Goal: Task Accomplishment & Management: Use online tool/utility

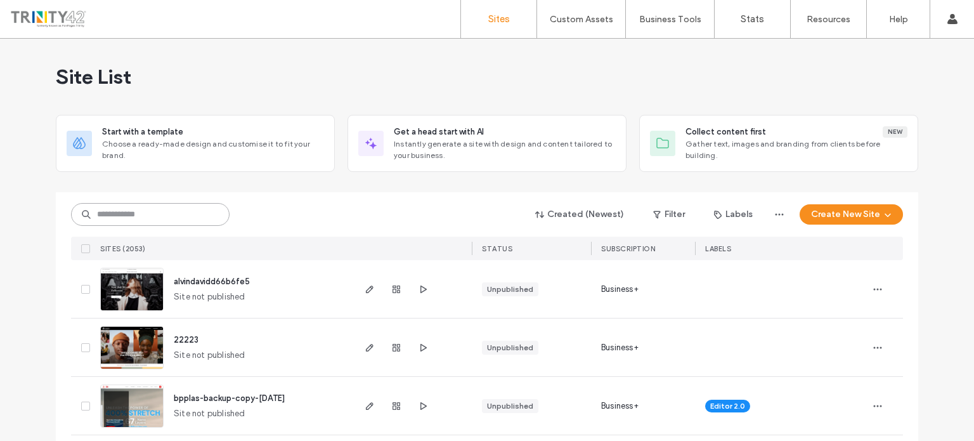
click at [203, 214] on input at bounding box center [150, 214] width 159 height 23
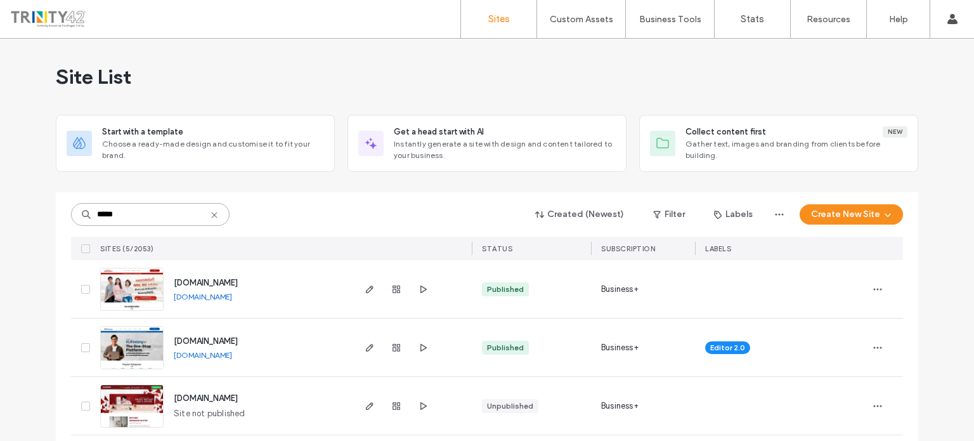
type input "*****"
click at [232, 358] on link "[DOMAIN_NAME]" at bounding box center [203, 355] width 58 height 10
click at [368, 348] on icon "button" at bounding box center [370, 348] width 10 height 10
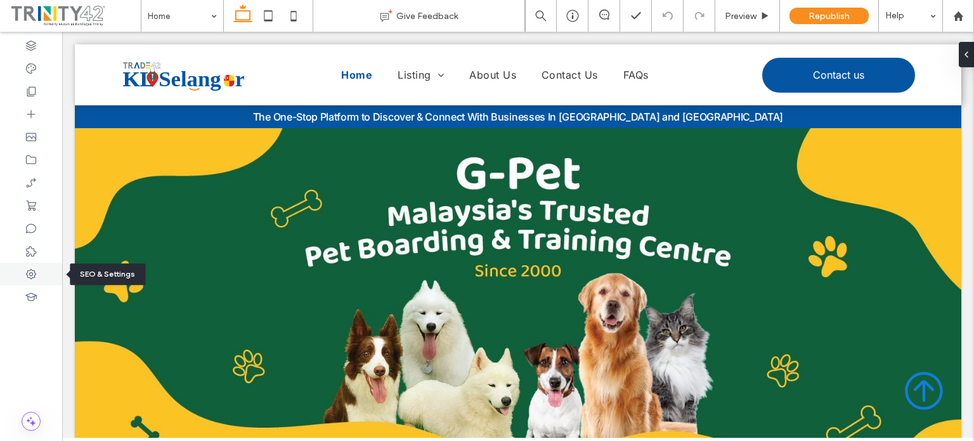
click at [33, 271] on icon at bounding box center [31, 274] width 13 height 13
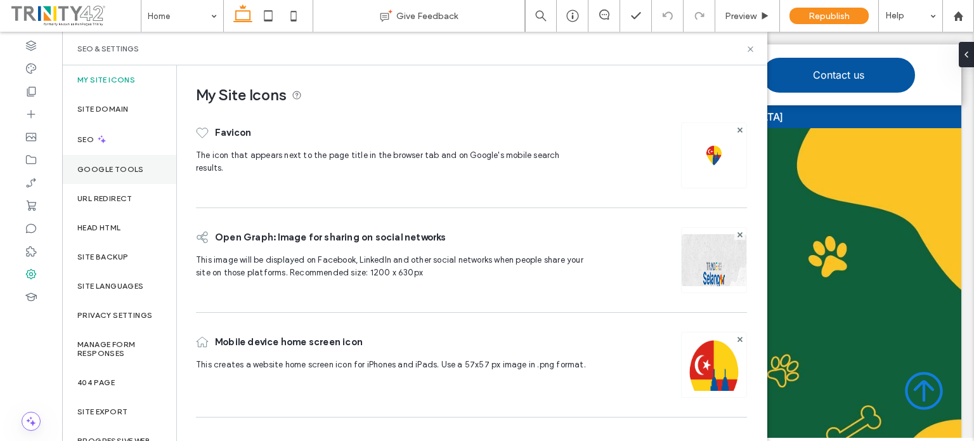
click at [114, 169] on label "Google Tools" at bounding box center [110, 169] width 67 height 9
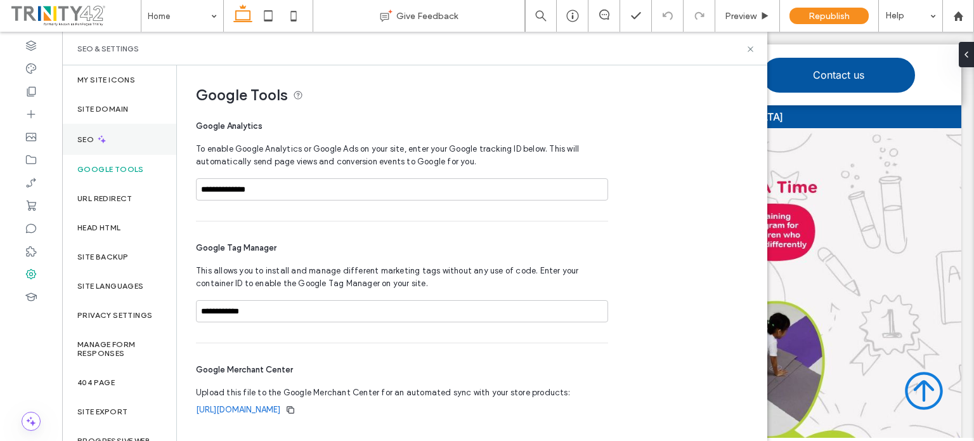
click at [99, 145] on div "SEO" at bounding box center [119, 139] width 114 height 31
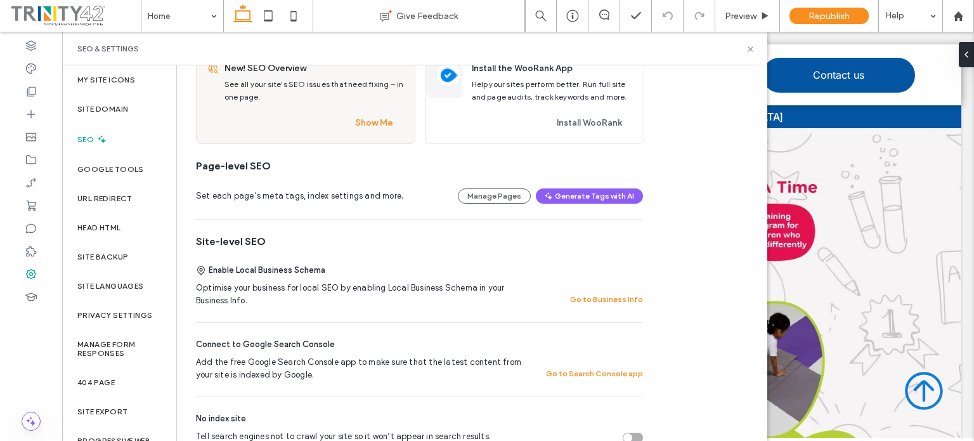
scroll to position [190, 0]
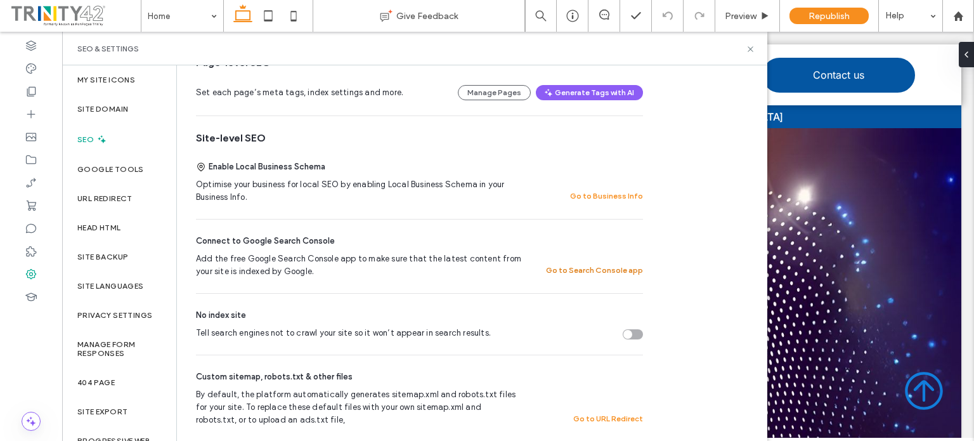
click at [576, 273] on button "Go to Search Console app" at bounding box center [594, 270] width 97 height 15
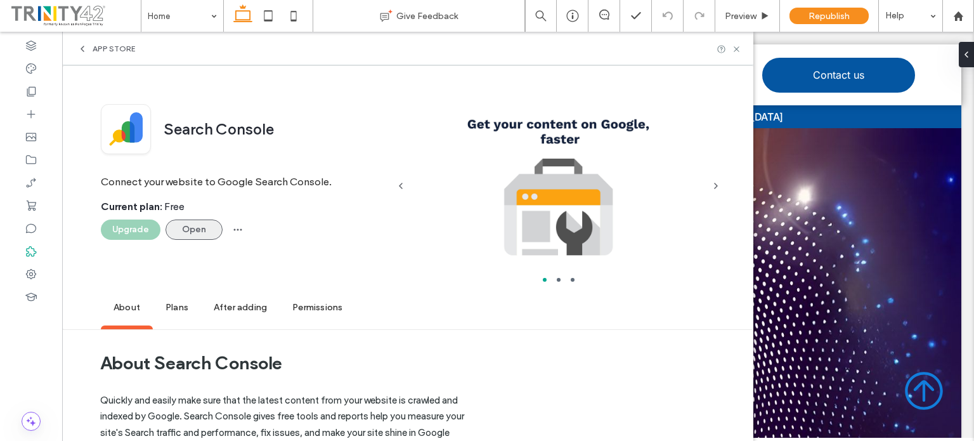
click at [181, 233] on button "Open" at bounding box center [194, 230] width 57 height 20
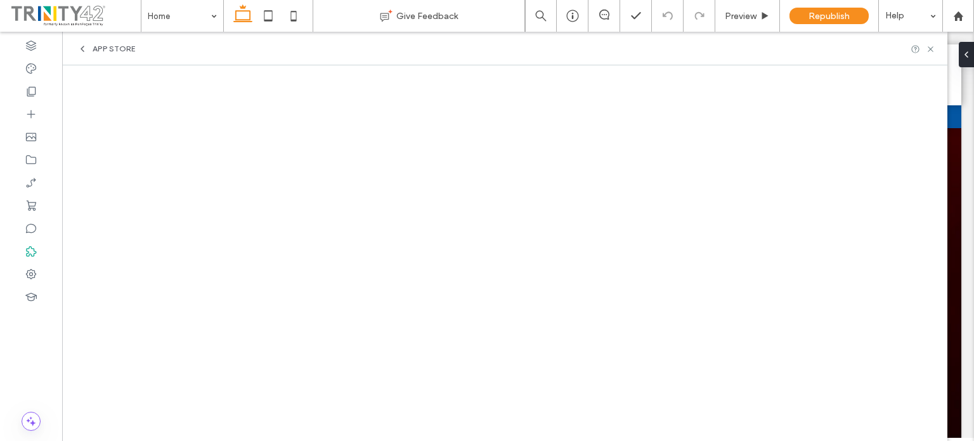
click at [81, 52] on icon at bounding box center [82, 49] width 10 height 10
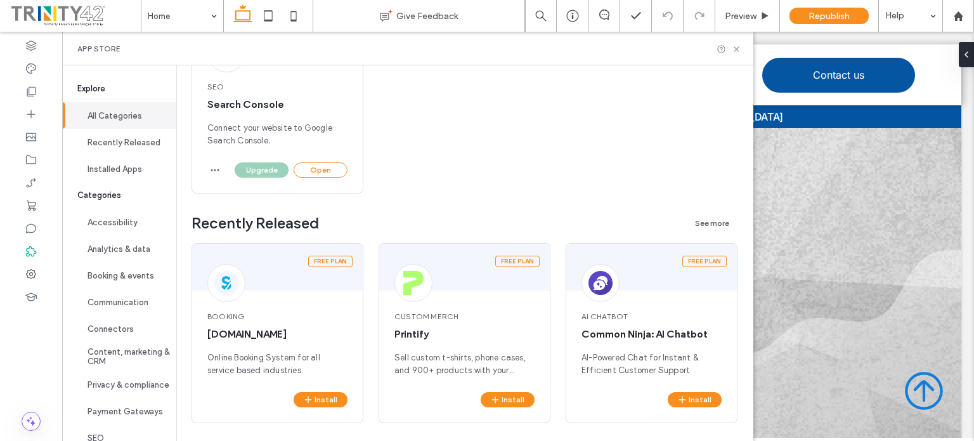
scroll to position [0, 0]
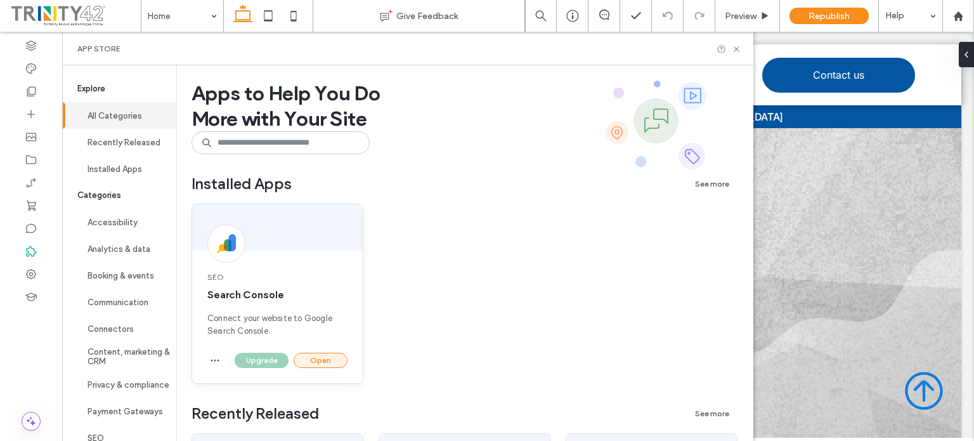
click at [317, 357] on button "Open" at bounding box center [321, 360] width 54 height 15
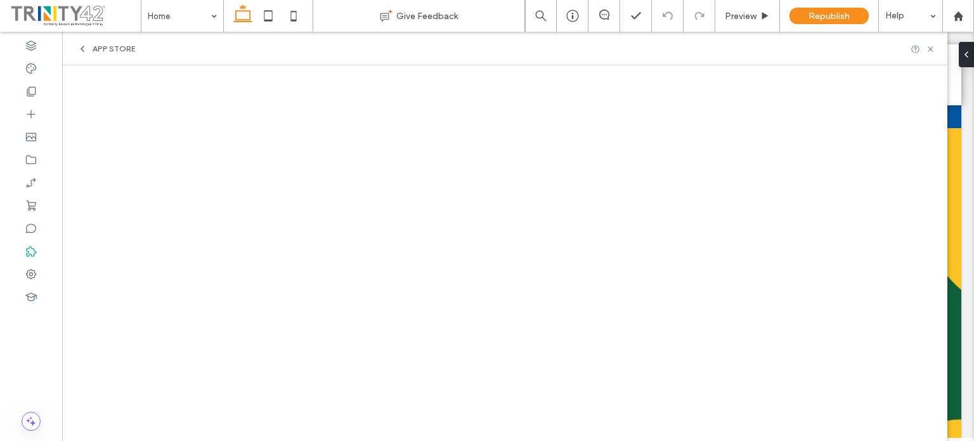
click at [89, 53] on div "App Store" at bounding box center [106, 49] width 58 height 10
